Goal: Task Accomplishment & Management: Complete application form

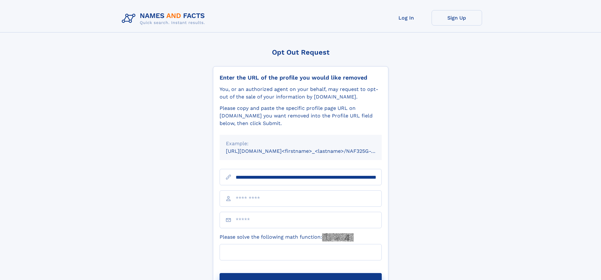
scroll to position [0, 61]
type input "**********"
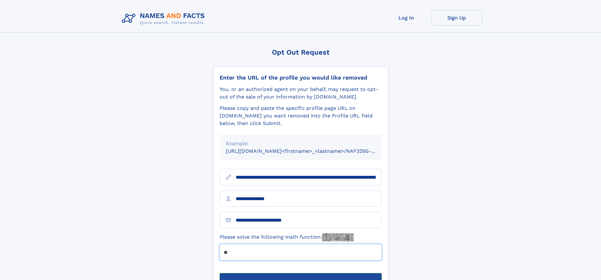
type input "**"
click at [300, 273] on button "Submit Opt Out Request" at bounding box center [301, 283] width 162 height 20
